Goal: Information Seeking & Learning: Check status

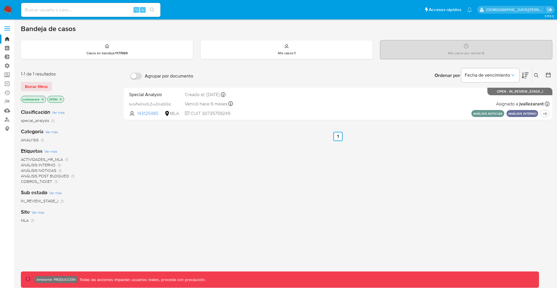
click at [50, 10] on input at bounding box center [90, 10] width 139 height 8
type input "fravega"
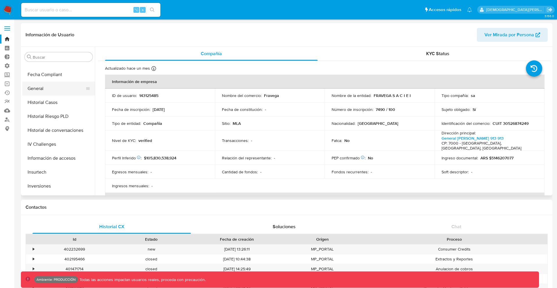
select select "10"
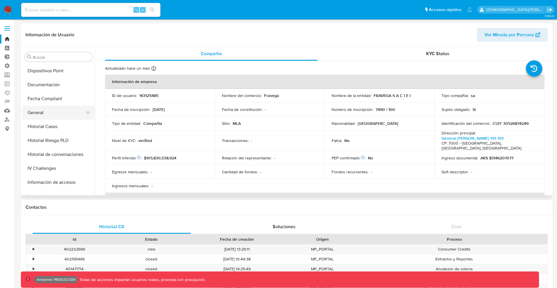
scroll to position [149, 0]
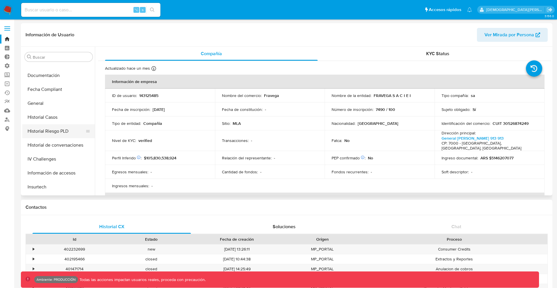
click at [54, 134] on button "Historial Riesgo PLD" at bounding box center [56, 131] width 68 height 14
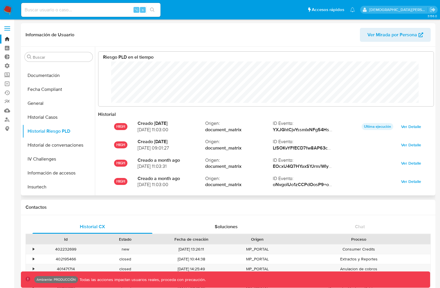
scroll to position [290285, 290005]
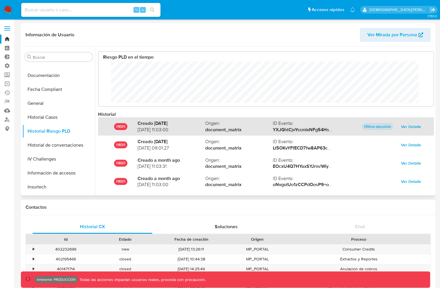
click at [403, 125] on span "Ver Detalle" at bounding box center [411, 127] width 20 height 8
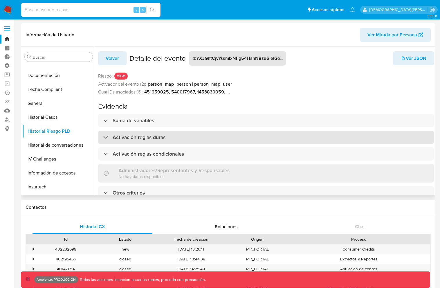
click at [308, 131] on div "Activación reglas duras" at bounding box center [266, 137] width 336 height 13
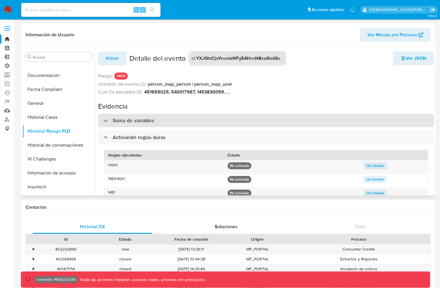
click at [308, 125] on div "Suma de variables" at bounding box center [266, 120] width 336 height 13
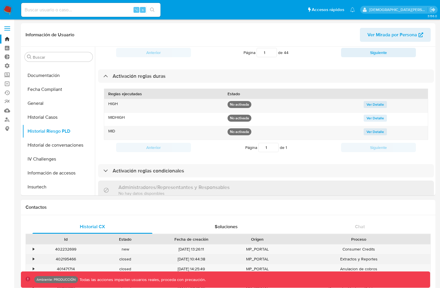
scroll to position [239, 0]
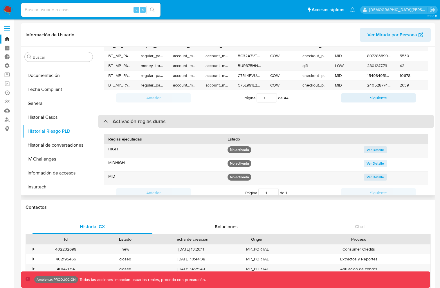
click at [217, 121] on div "Activación reglas duras" at bounding box center [266, 121] width 336 height 13
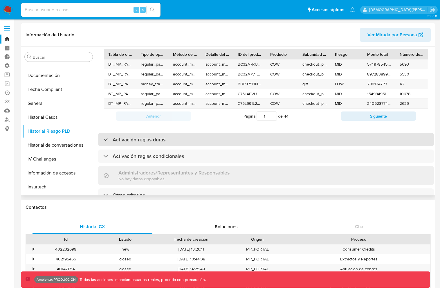
scroll to position [0, 0]
